Goal: Task Accomplishment & Management: Use online tool/utility

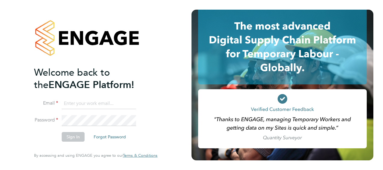
click at [105, 103] on input at bounding box center [99, 103] width 74 height 11
type input "Matt.Bennett@thefa.com"
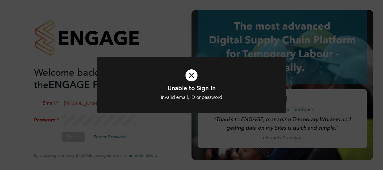
click at [193, 73] on icon at bounding box center [191, 76] width 157 height 24
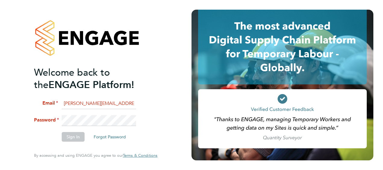
drag, startPoint x: 132, startPoint y: 103, endPoint x: 18, endPoint y: 93, distance: 114.4
click at [18, 93] on div "Welcome back to the ENGAGE Platform! Email Matt.Bennett@thefa.com Password Sign…" at bounding box center [96, 85] width 192 height 170
click at [68, 105] on input at bounding box center [99, 103] width 74 height 11
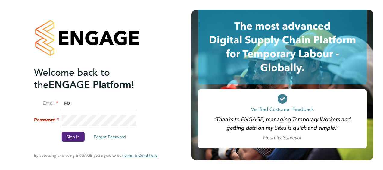
type input "M"
click at [93, 100] on input at bounding box center [99, 103] width 74 height 11
type input "M"
click at [83, 98] on ng-template "Welcome back to the ENGAGE Platform! Email Password Sign In Forgot Password" at bounding box center [93, 106] width 118 height 81
click at [69, 103] on input at bounding box center [99, 103] width 74 height 11
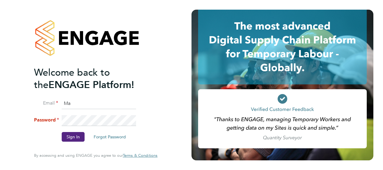
type input "M"
click at [71, 101] on input at bounding box center [99, 103] width 74 height 11
click at [130, 99] on input "Mark.davies2@ngbailey.co.uk" at bounding box center [99, 103] width 74 height 11
type input "Mark.davies2@ngbailey.co.uk"
click at [72, 135] on button "Sign In" at bounding box center [73, 137] width 23 height 10
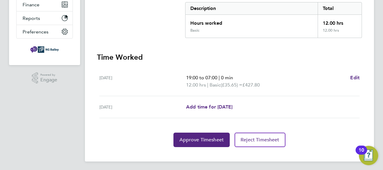
scroll to position [126, 0]
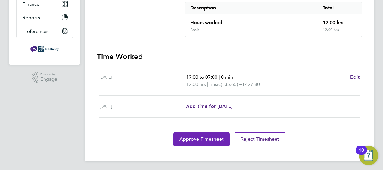
click at [206, 137] on span "Approve Timesheet" at bounding box center [202, 139] width 44 height 6
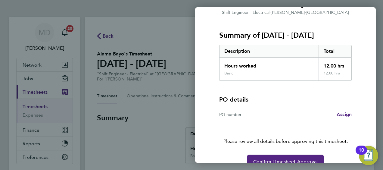
scroll to position [77, 0]
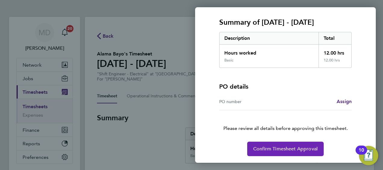
click at [287, 150] on span "Confirm Timesheet Approval" at bounding box center [286, 149] width 65 height 6
